Goal: Task Accomplishment & Management: Manage account settings

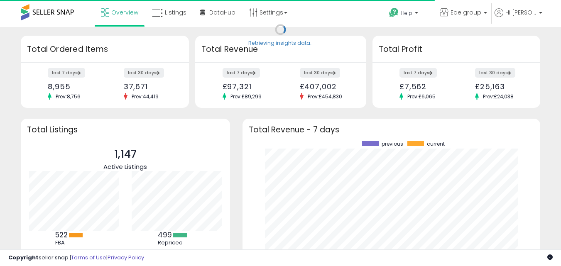
scroll to position [115, 281]
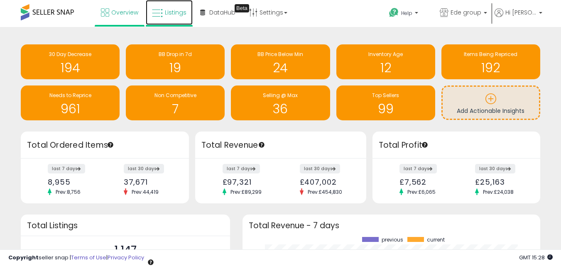
click at [186, 9] on span "Listings" at bounding box center [176, 12] width 22 height 8
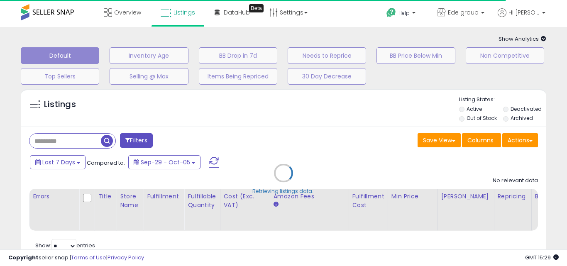
click at [66, 135] on div "Retrieving listings data.." at bounding box center [284, 179] width 538 height 189
click at [55, 142] on div "Retrieving listings data.." at bounding box center [284, 179] width 538 height 189
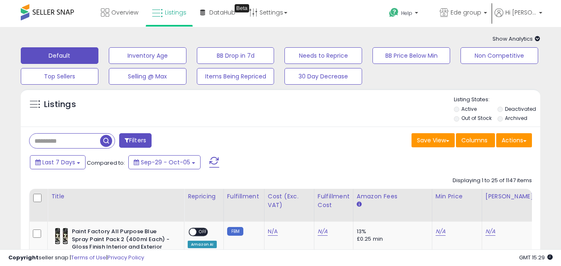
click at [68, 137] on input "text" at bounding box center [64, 141] width 71 height 15
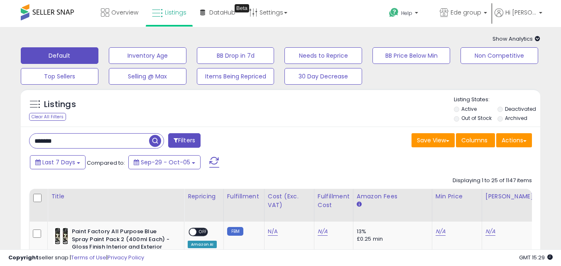
type input "*******"
click at [152, 139] on span "button" at bounding box center [155, 141] width 12 height 12
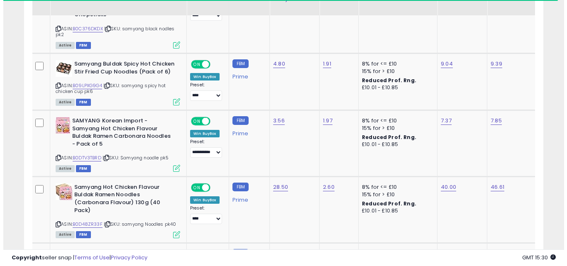
scroll to position [1147, 0]
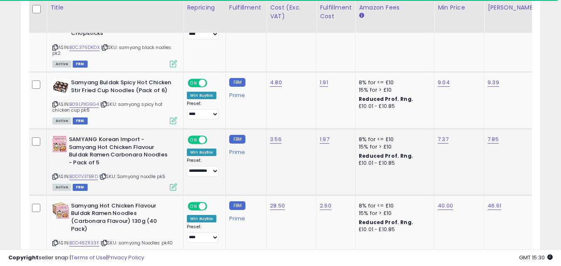
click at [171, 188] on icon at bounding box center [173, 186] width 7 height 7
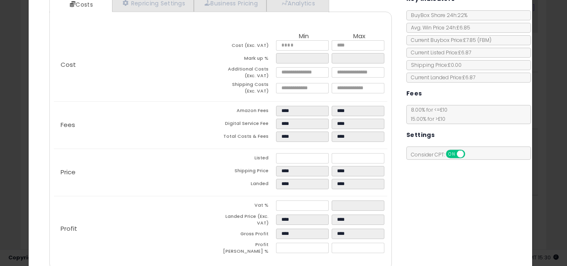
scroll to position [127, 0]
